Goal: Task Accomplishment & Management: Manage account settings

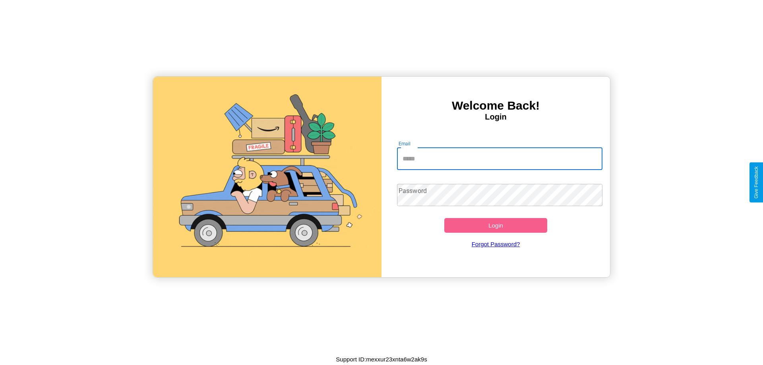
click at [499, 159] on input "Email" at bounding box center [500, 159] width 206 height 22
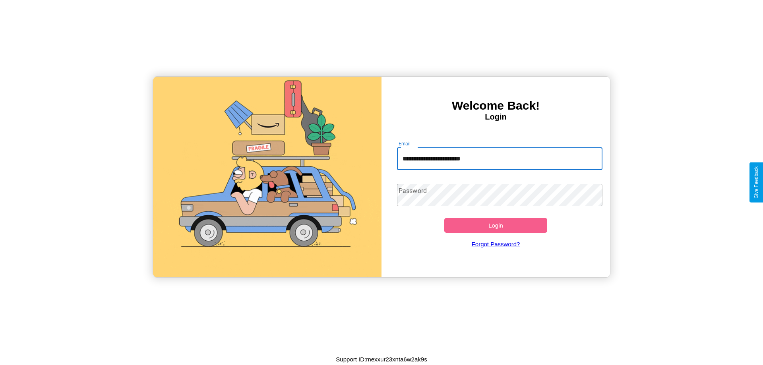
type input "**********"
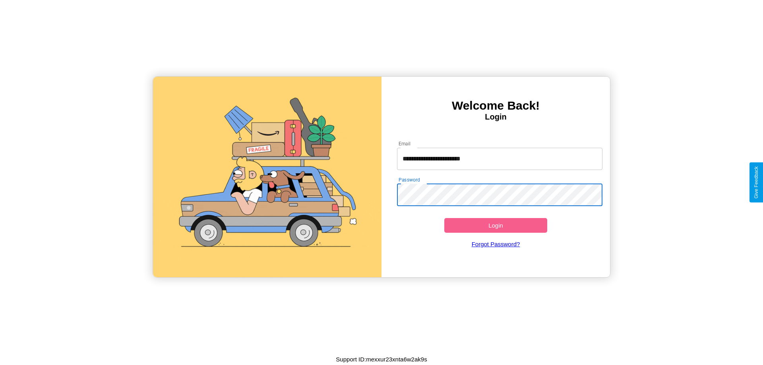
click at [496, 225] on button "Login" at bounding box center [495, 225] width 103 height 15
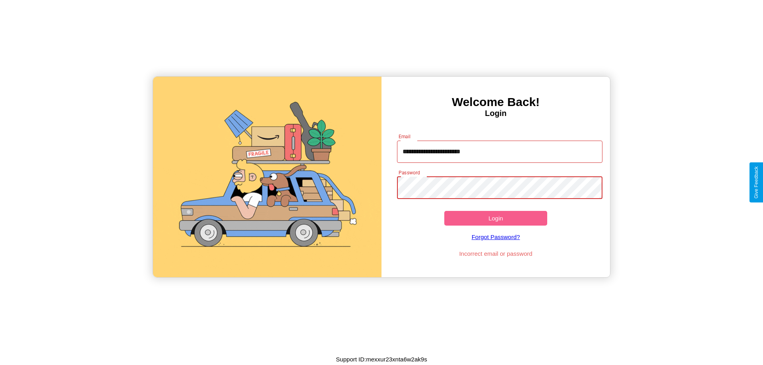
click at [496, 218] on button "Login" at bounding box center [495, 218] width 103 height 15
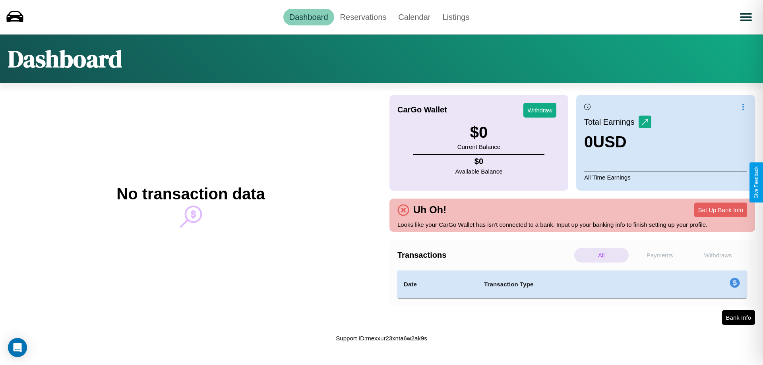
click at [660, 255] on p "Payments" at bounding box center [660, 255] width 54 height 15
click at [363, 17] on link "Reservations" at bounding box center [363, 17] width 58 height 17
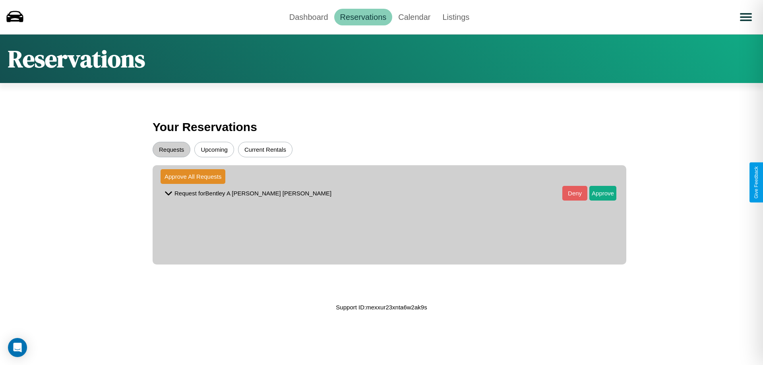
click at [214, 149] on button "Upcoming" at bounding box center [214, 149] width 40 height 15
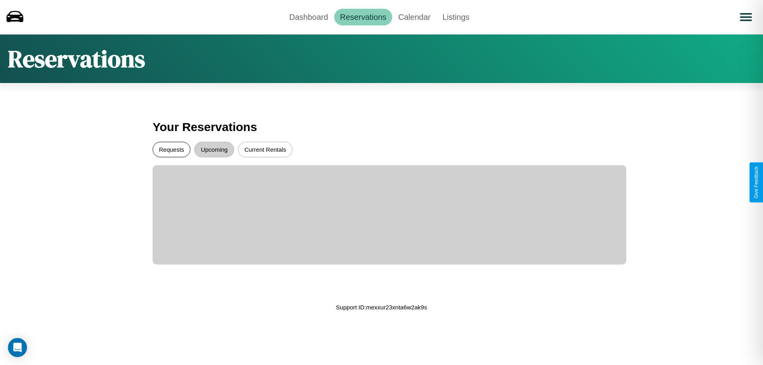
click at [171, 149] on button "Requests" at bounding box center [172, 149] width 38 height 15
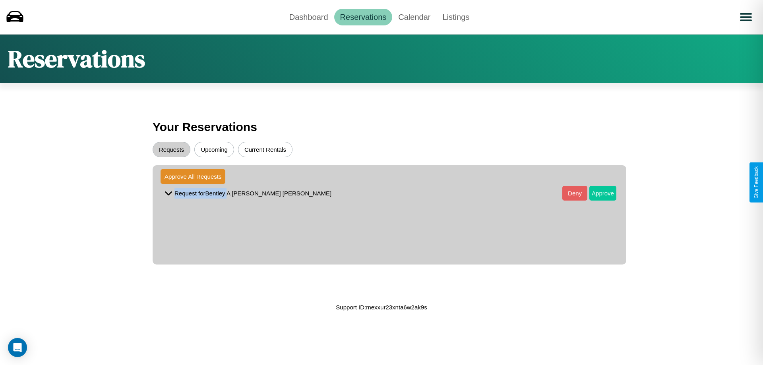
click at [597, 193] on button "Approve" at bounding box center [602, 193] width 27 height 15
